Goal: Task Accomplishment & Management: Manage account settings

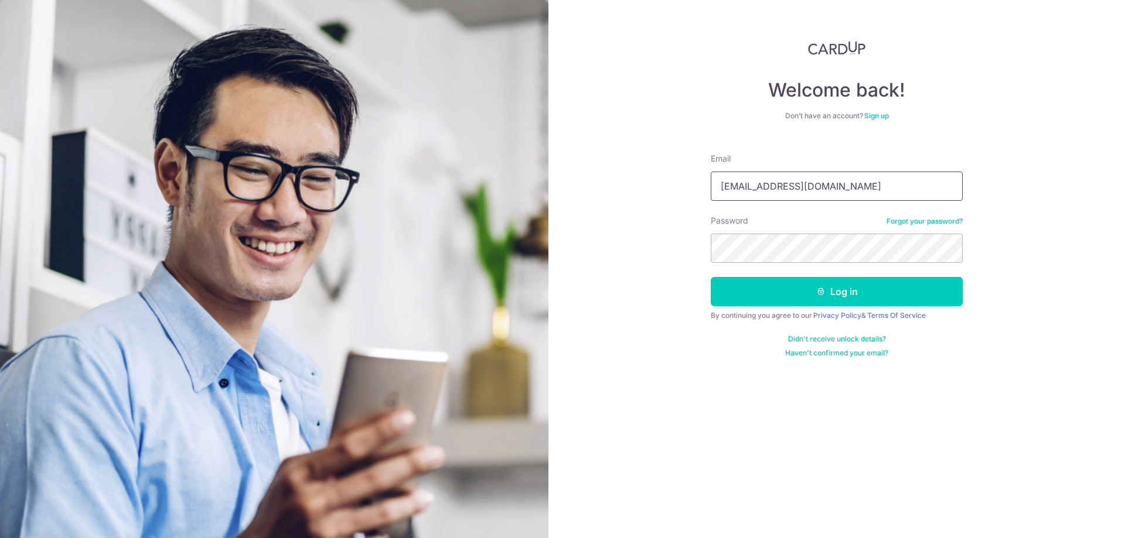
click at [829, 186] on input "[EMAIL_ADDRESS][DOMAIN_NAME]" at bounding box center [837, 186] width 252 height 29
type input "[EMAIL_ADDRESS][DOMAIN_NAME]"
click at [826, 293] on button "Log in" at bounding box center [837, 291] width 252 height 29
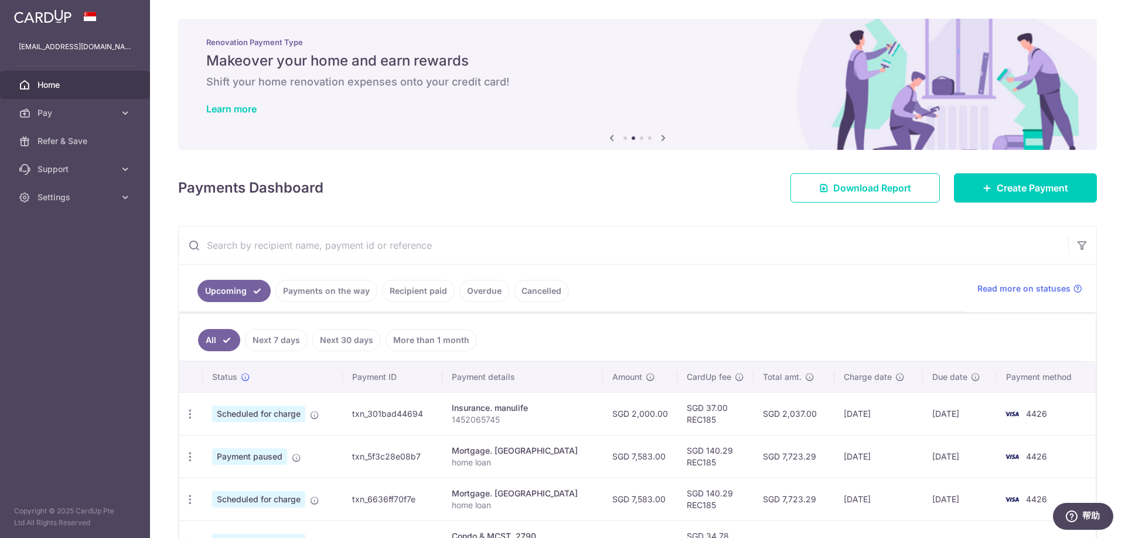
click at [339, 300] on link "Payments on the way" at bounding box center [326, 291] width 102 height 22
